Goal: Transaction & Acquisition: Purchase product/service

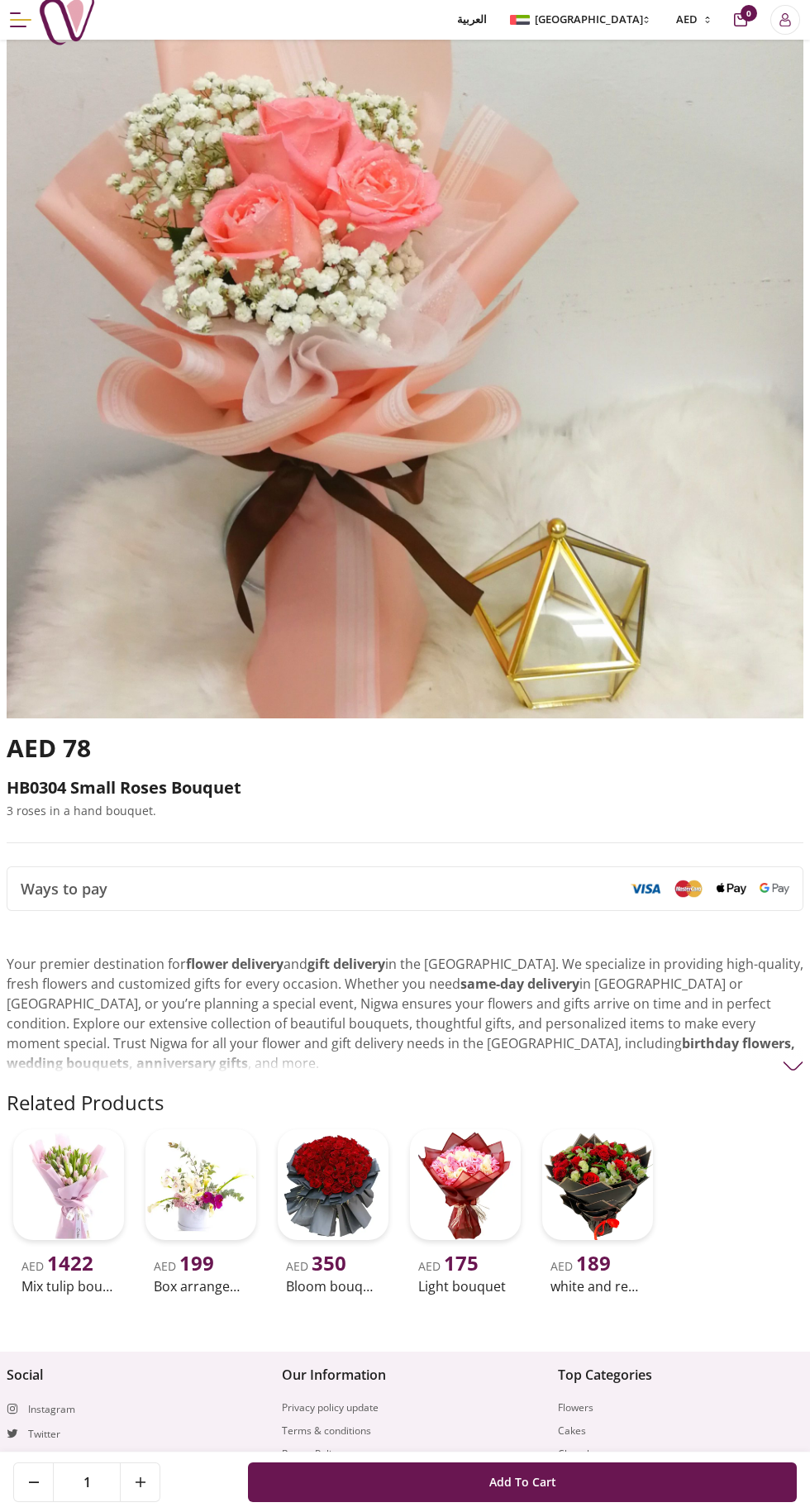
scroll to position [417, 0]
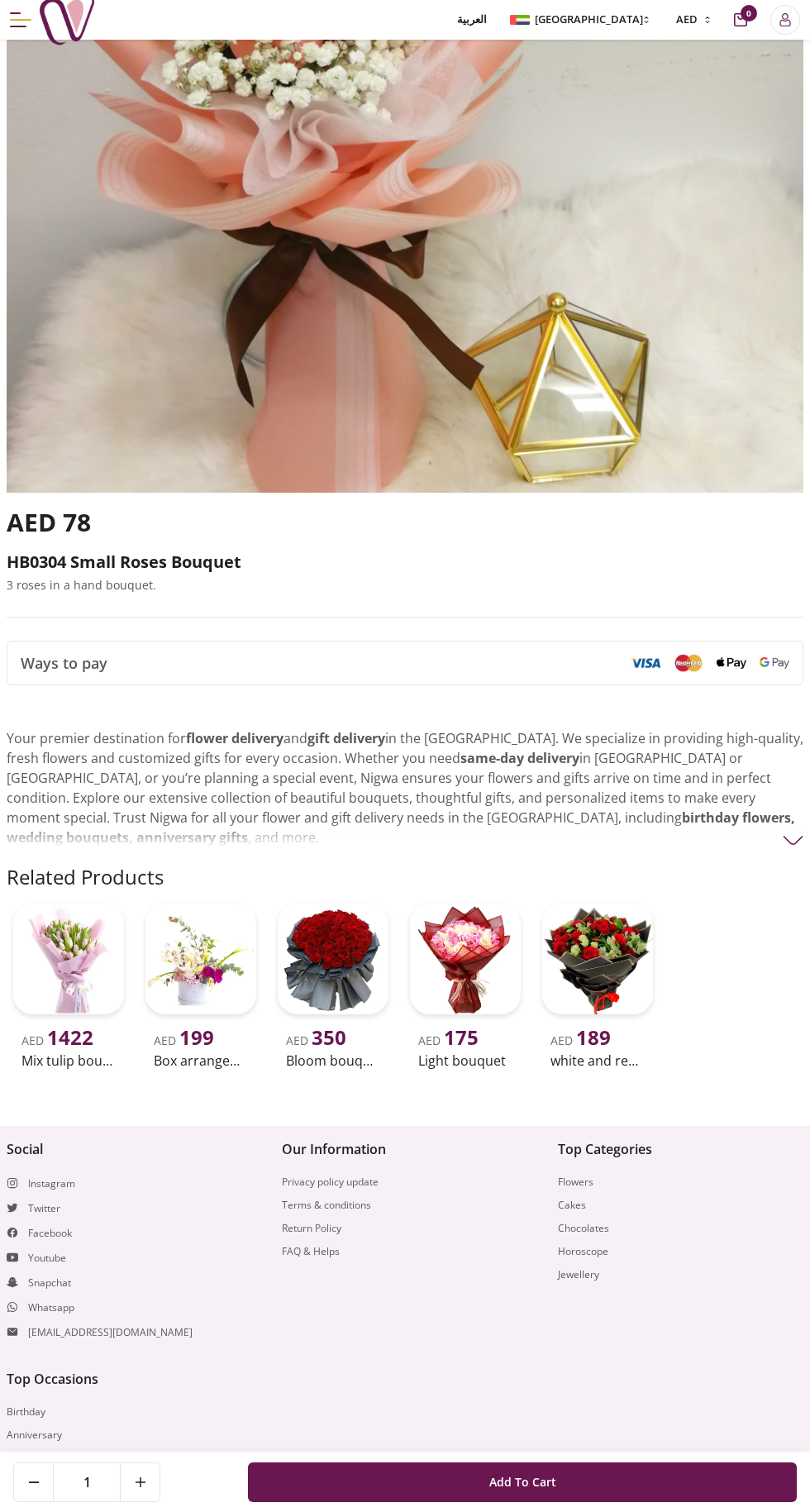
click at [57, 955] on img at bounding box center [69, 959] width 111 height 111
click at [606, 933] on img at bounding box center [597, 959] width 111 height 111
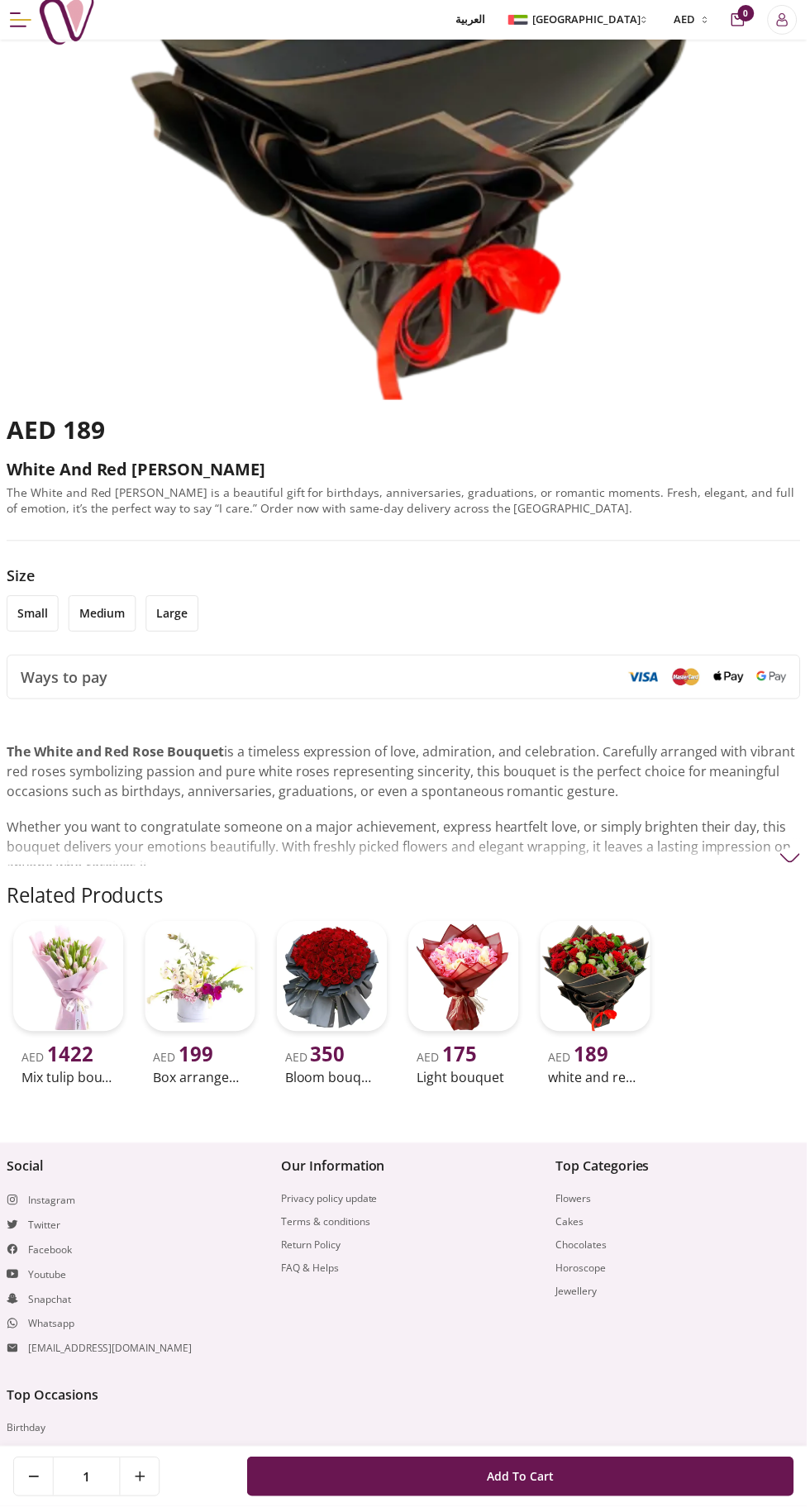
scroll to position [567, 0]
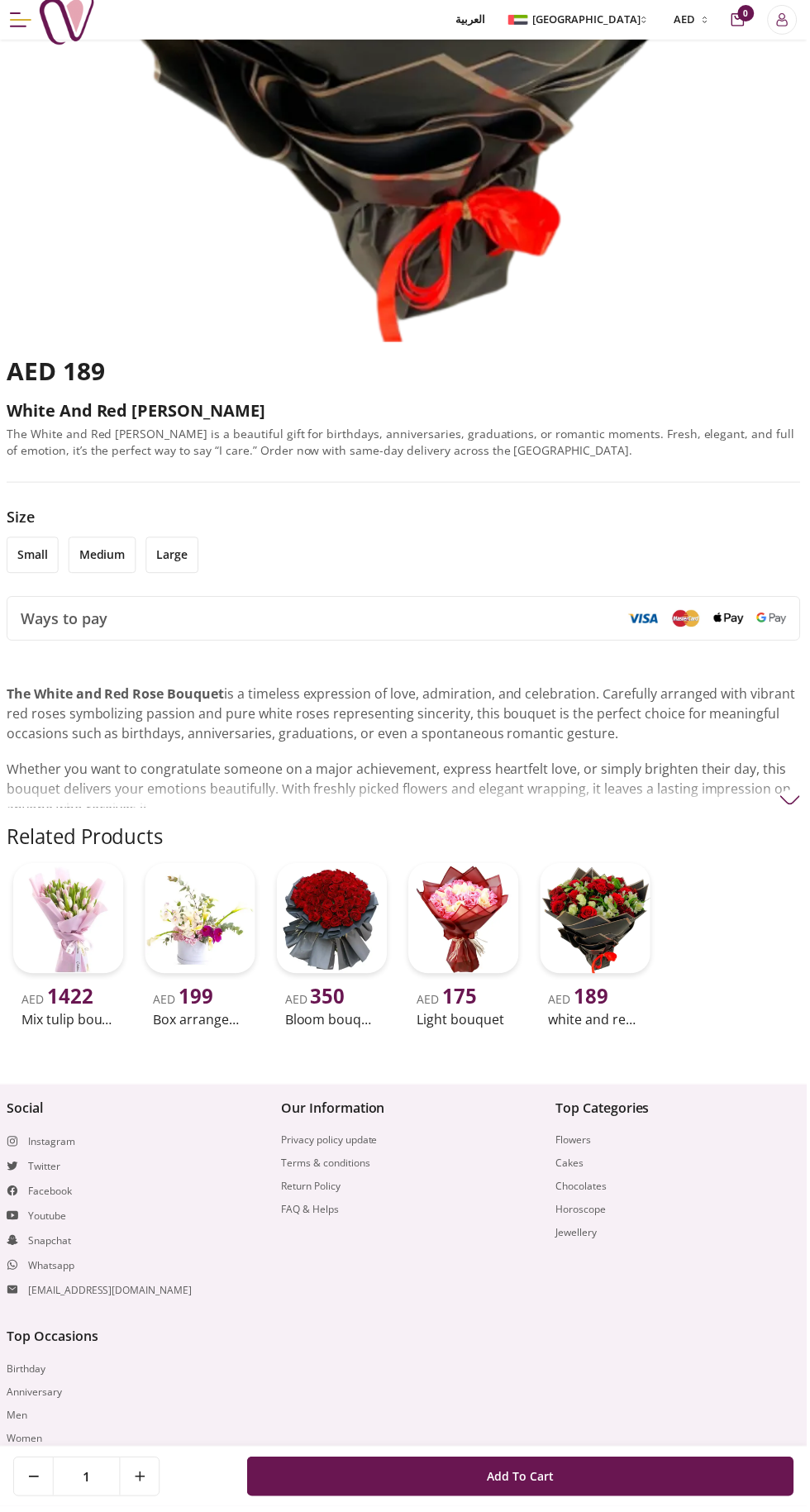
click at [610, 958] on img at bounding box center [597, 922] width 111 height 111
click at [341, 940] on img at bounding box center [333, 922] width 111 height 111
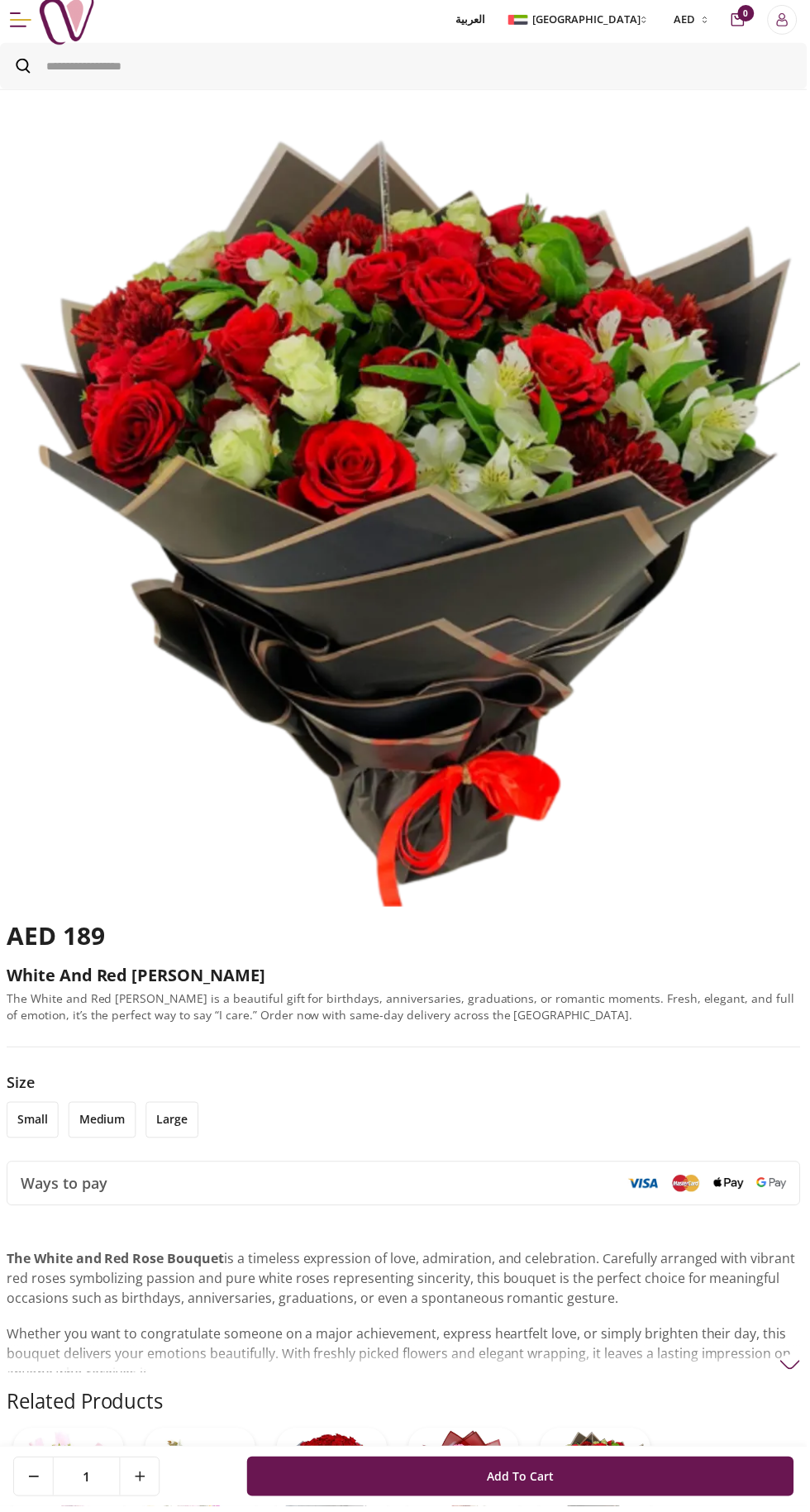
click at [548, 1485] on span "Add To Cart" at bounding box center [523, 1482] width 67 height 30
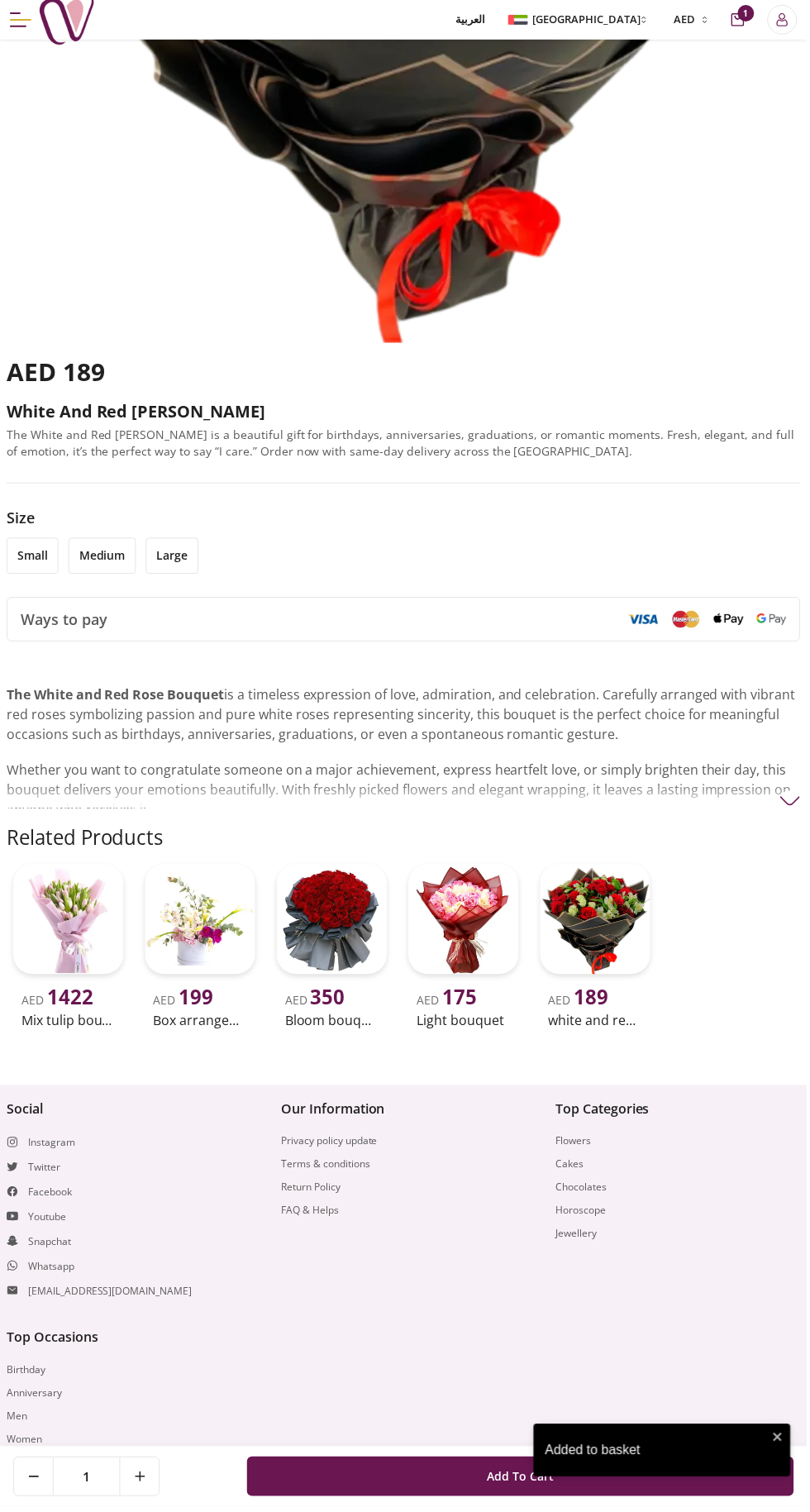
scroll to position [567, 0]
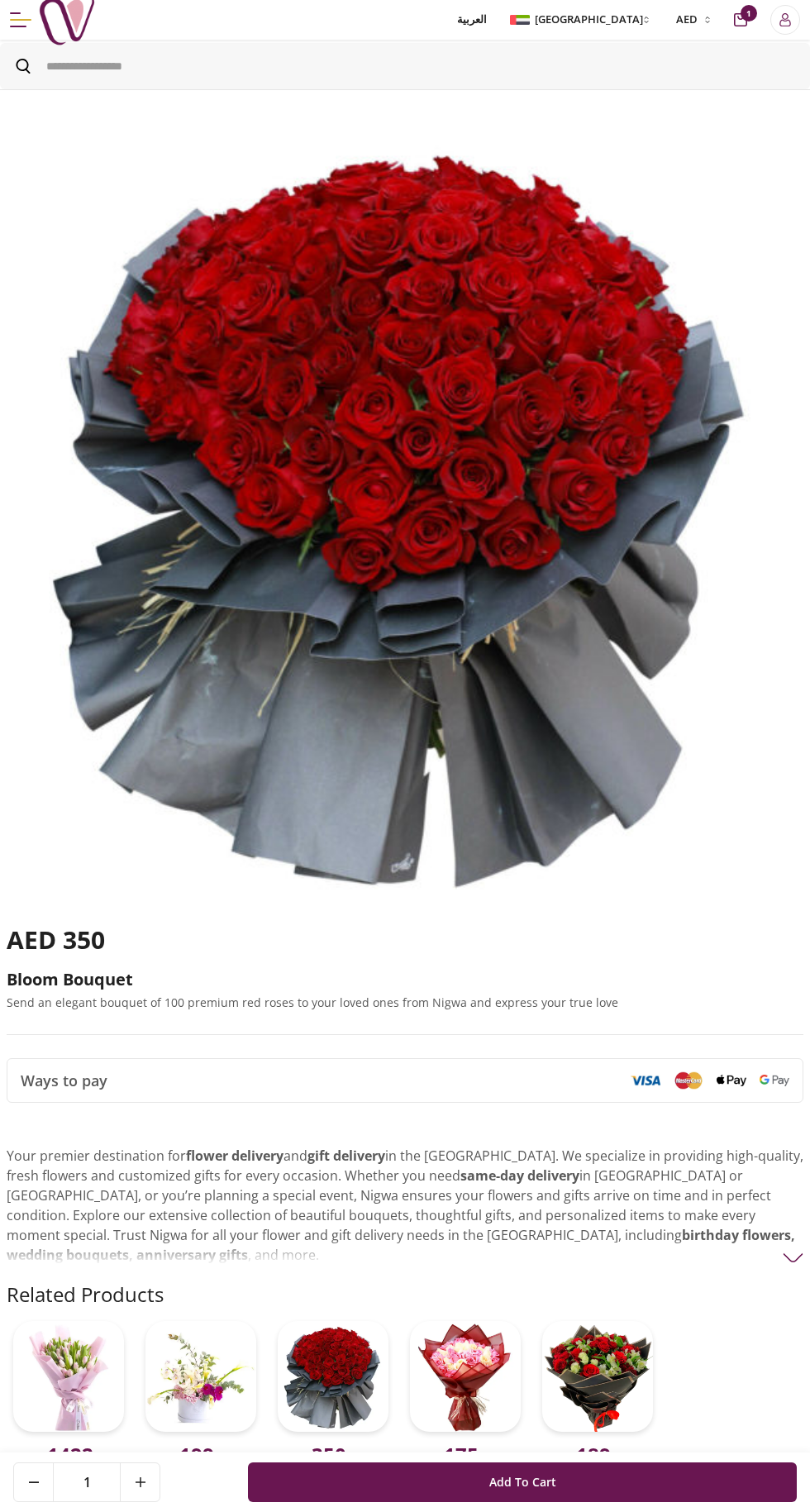
click at [546, 1502] on button "Add To Cart" at bounding box center [522, 1481] width 549 height 40
